Goal: Task Accomplishment & Management: Use online tool/utility

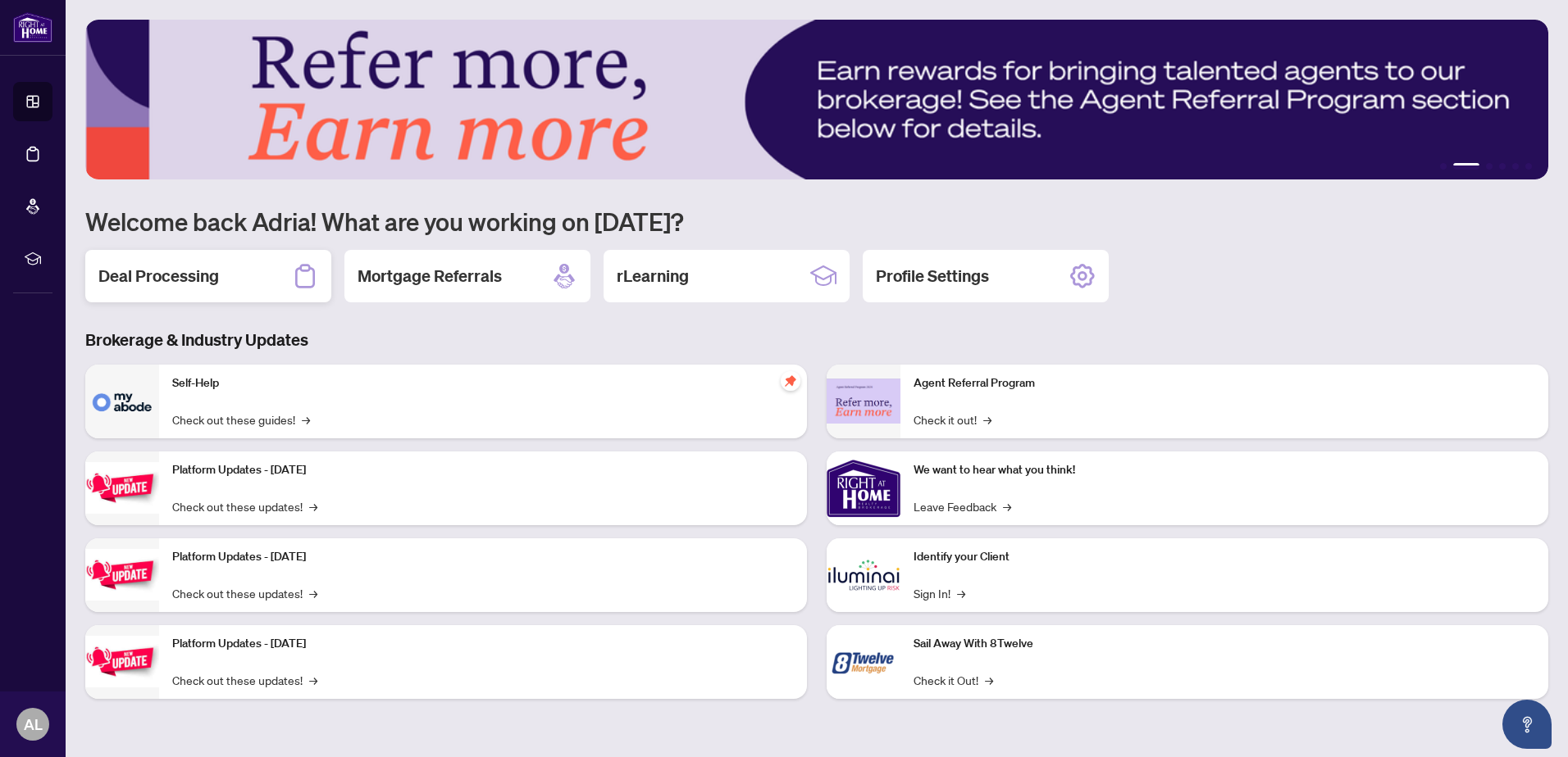
click at [169, 276] on h2 "Deal Processing" at bounding box center [158, 277] width 120 height 23
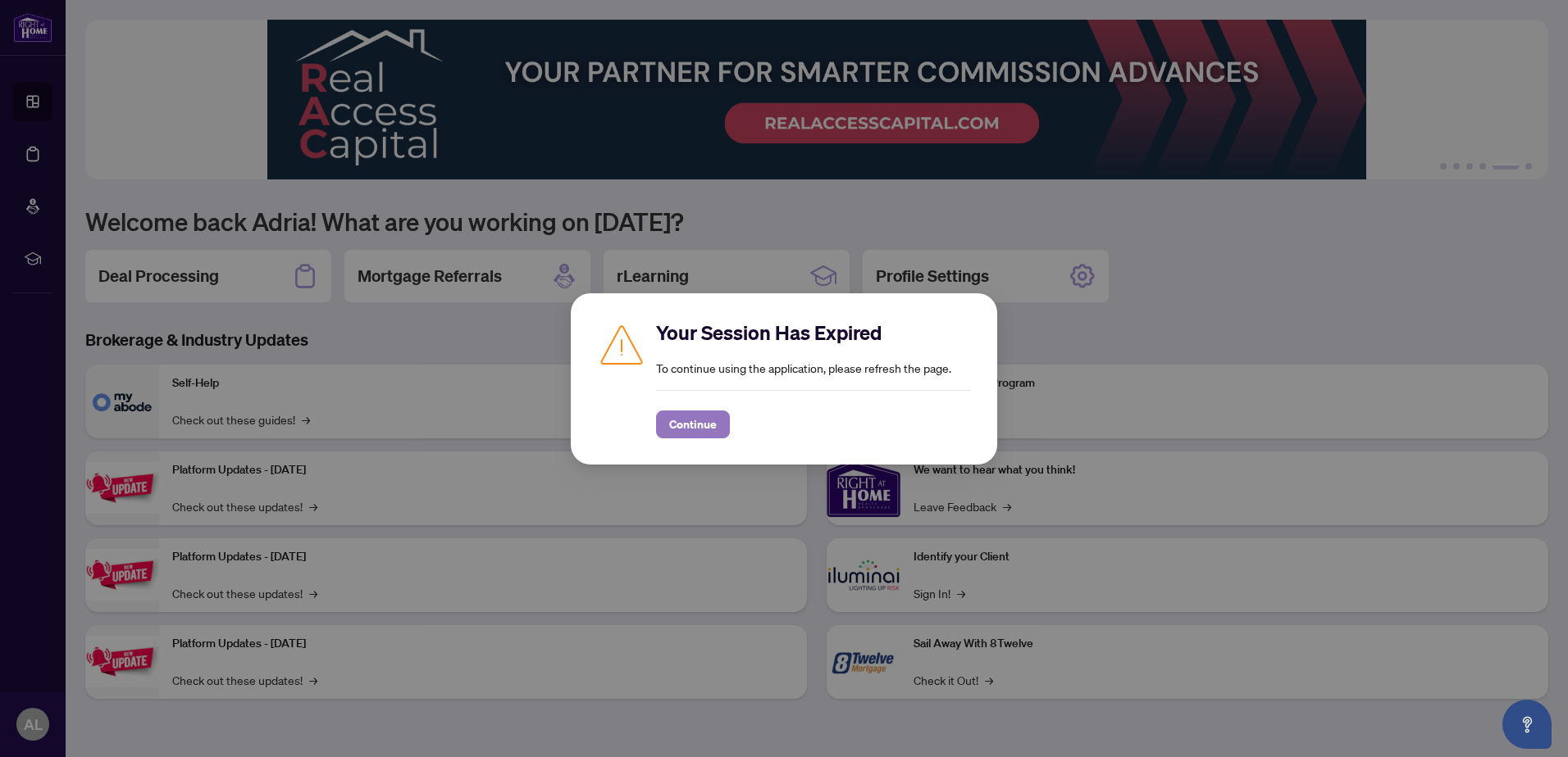
click at [692, 426] on span "Continue" at bounding box center [692, 424] width 47 height 26
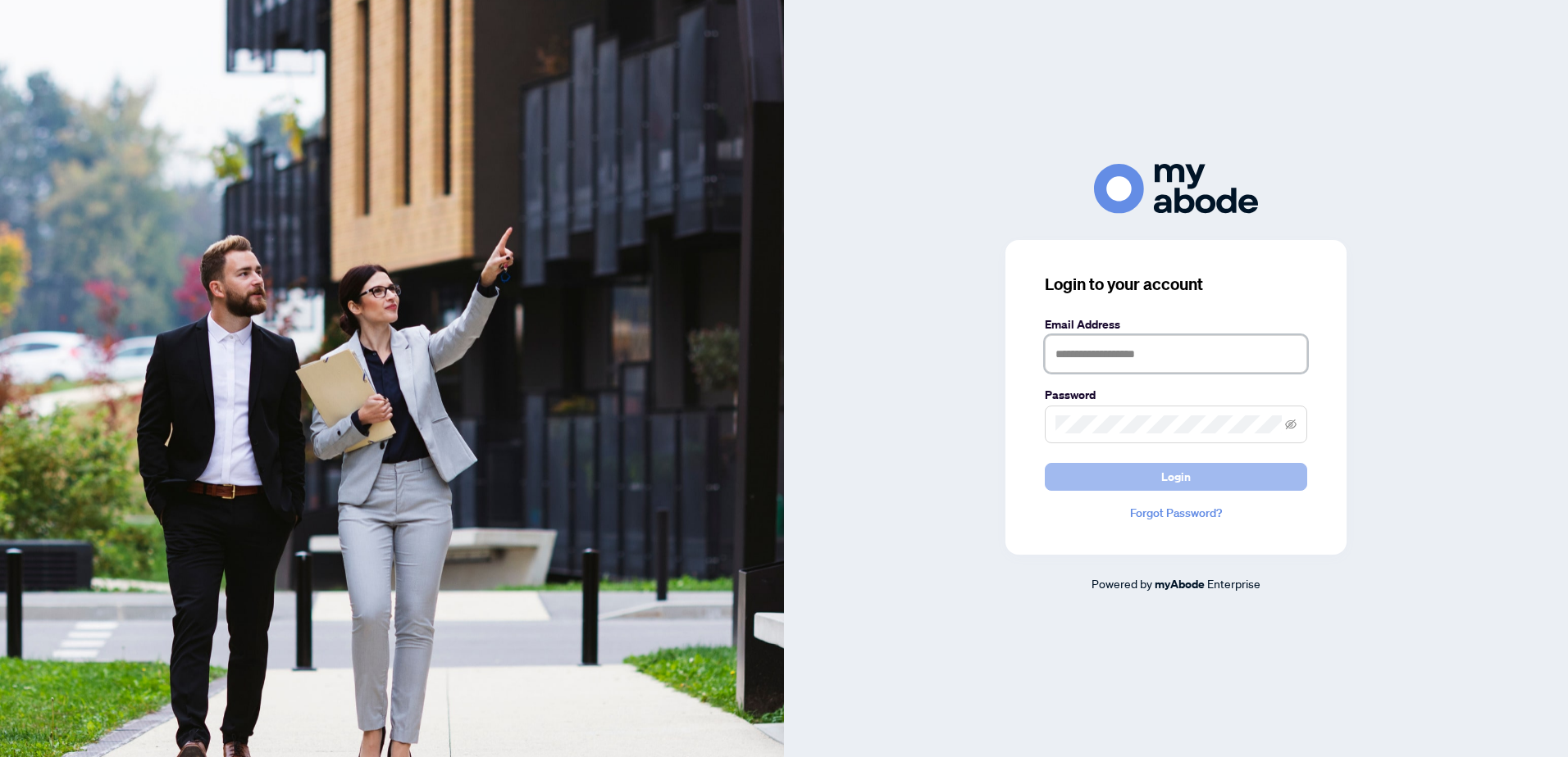
type input "**********"
click at [1200, 479] on button "Login" at bounding box center [1176, 477] width 263 height 28
